Goal: Transaction & Acquisition: Book appointment/travel/reservation

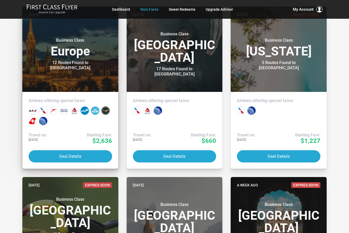
scroll to position [130, 0]
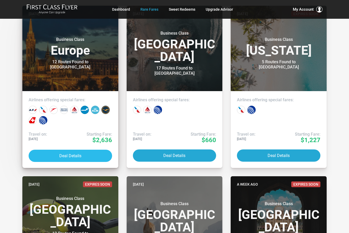
click at [63, 156] on button "Deal Details" at bounding box center [71, 156] width 84 height 12
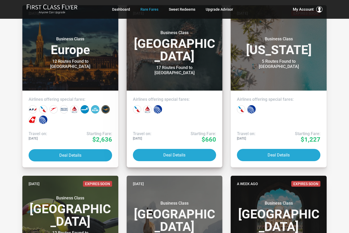
scroll to position [0, 0]
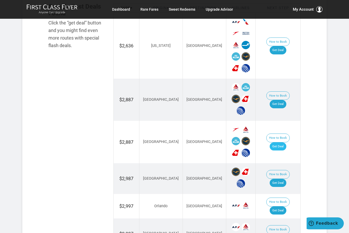
scroll to position [390, 0]
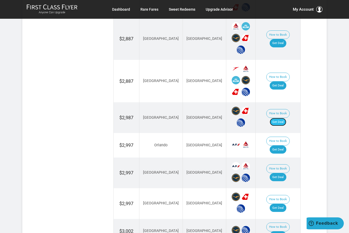
click at [283, 118] on link "Get Deal" at bounding box center [278, 122] width 17 height 8
